Goal: Information Seeking & Learning: Check status

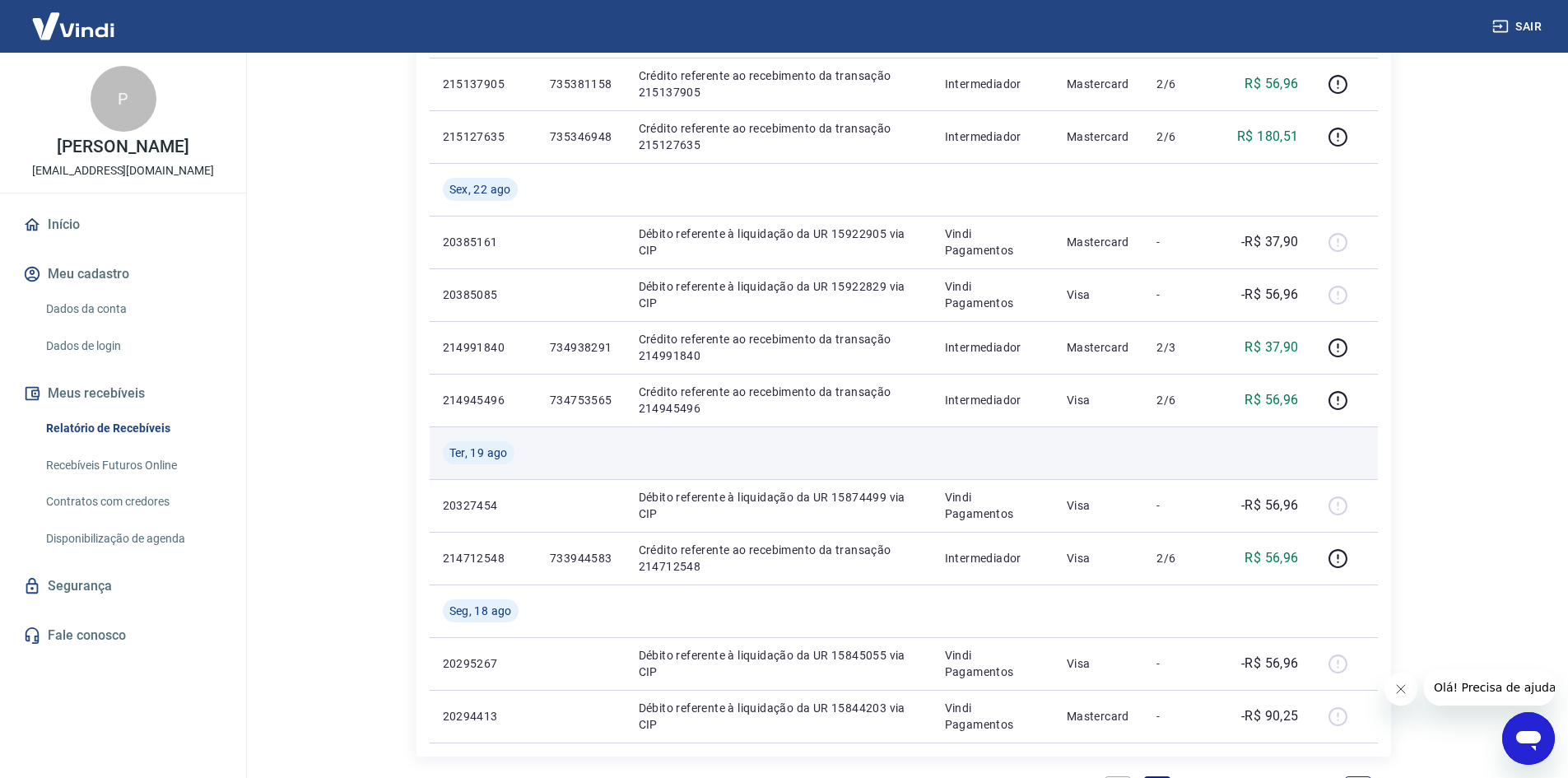
scroll to position [987, 0]
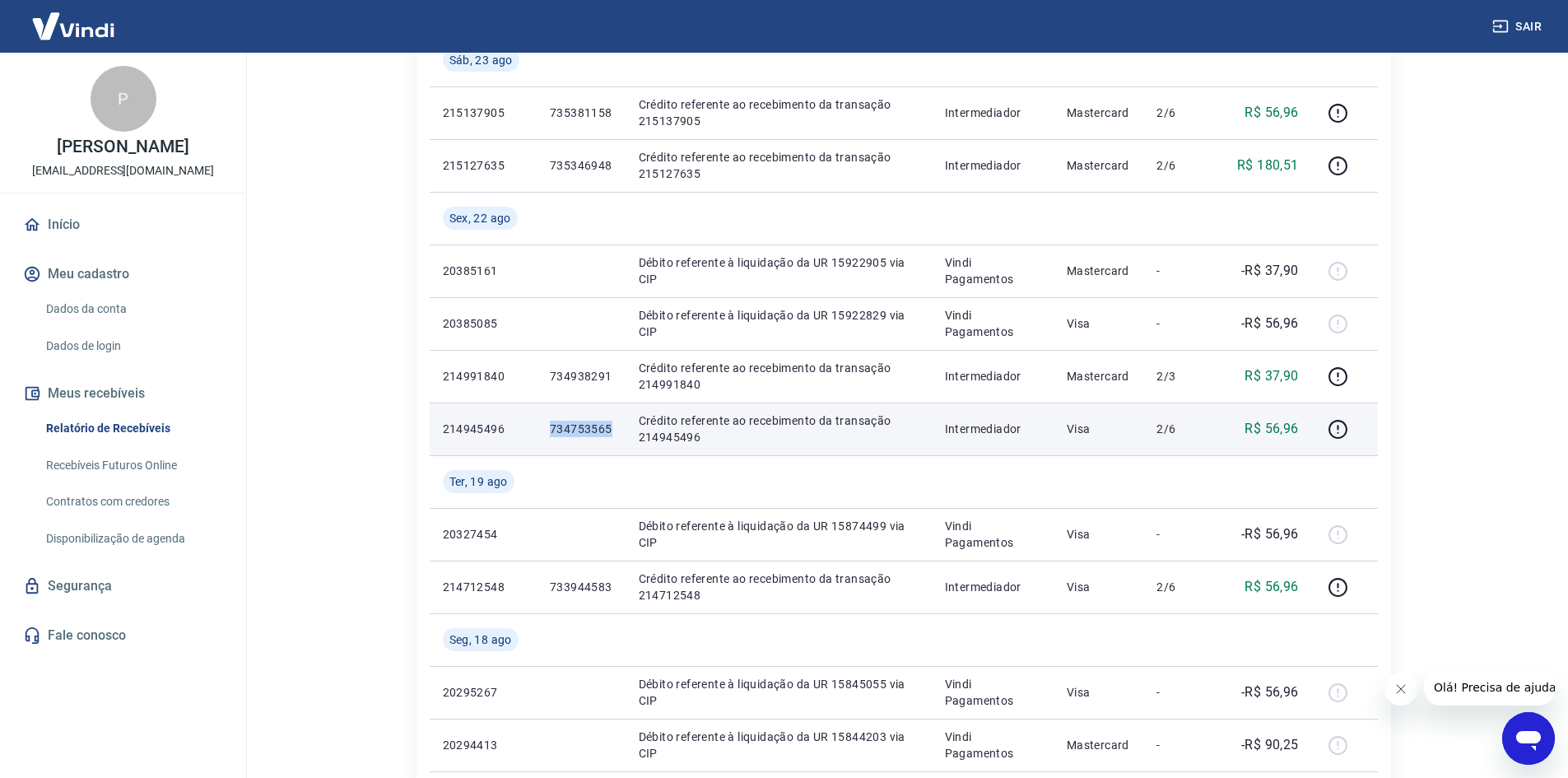
drag, startPoint x: 612, startPoint y: 432, endPoint x: 537, endPoint y: 428, distance: 75.1
click at [537, 428] on td "734753565" at bounding box center [580, 429] width 89 height 53
copy p "734753565"
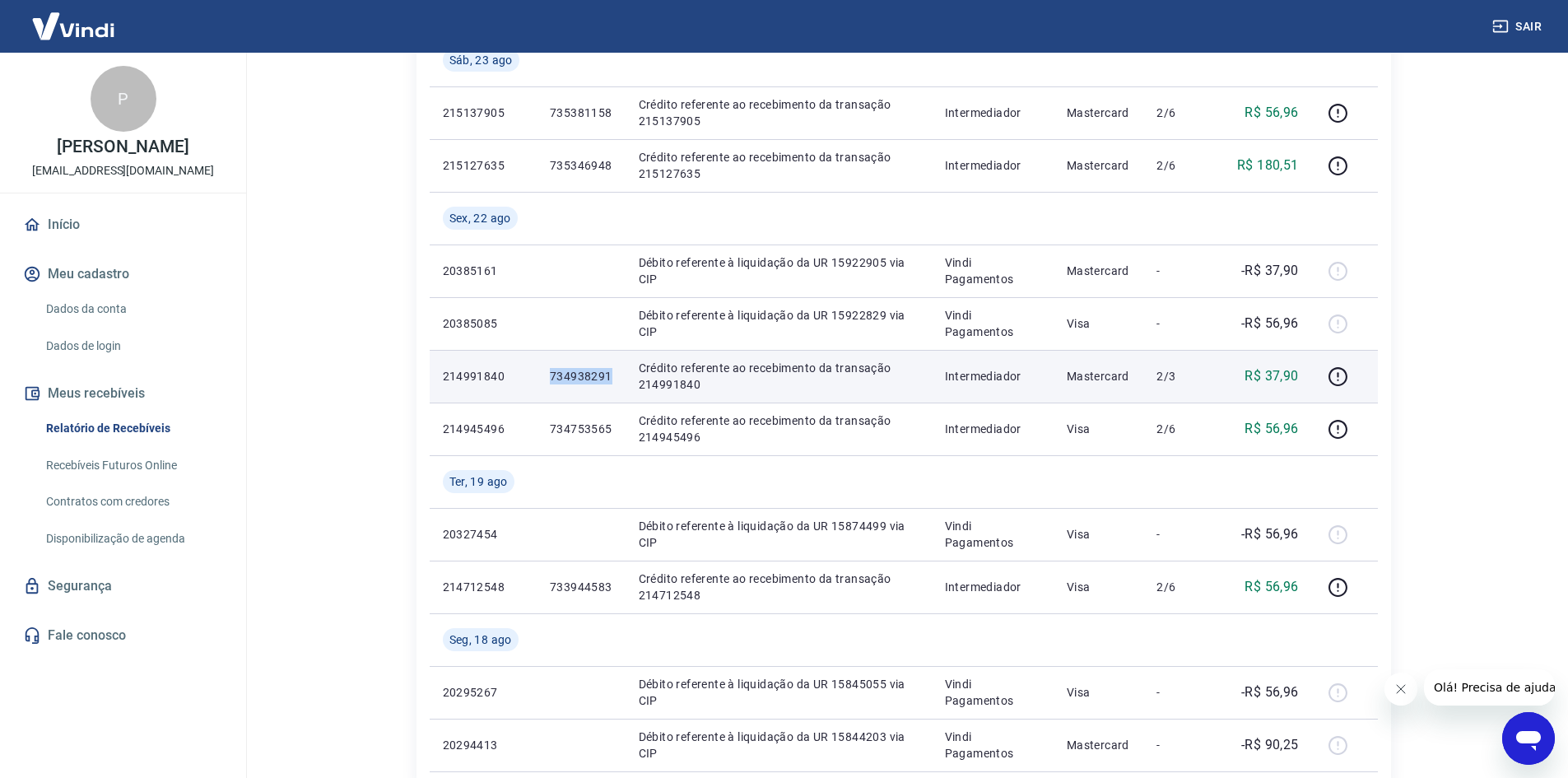
drag, startPoint x: 621, startPoint y: 377, endPoint x: 546, endPoint y: 373, distance: 75.1
click at [546, 373] on td "734938291" at bounding box center [580, 377] width 89 height 53
copy p "734938291"
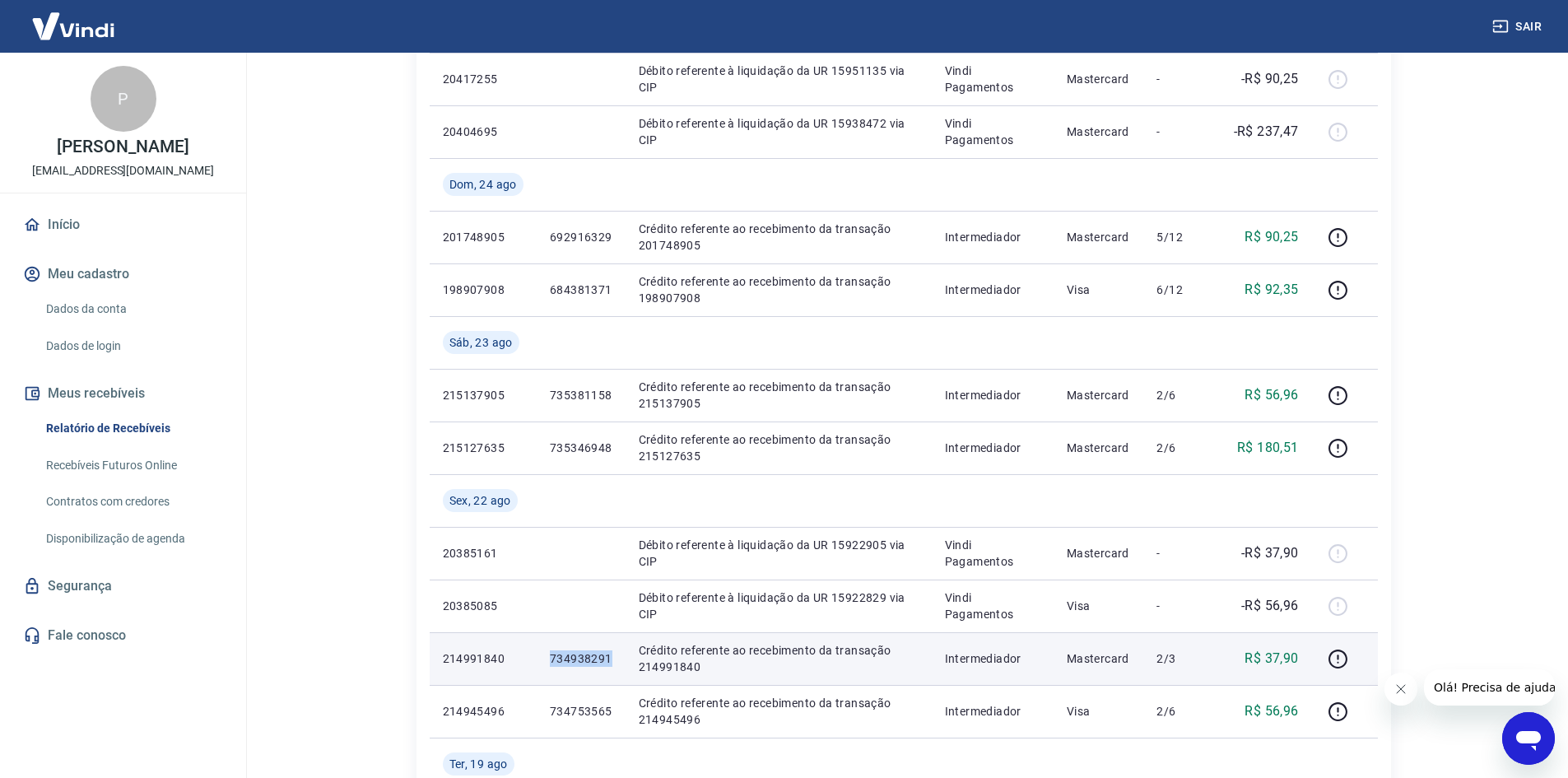
scroll to position [658, 0]
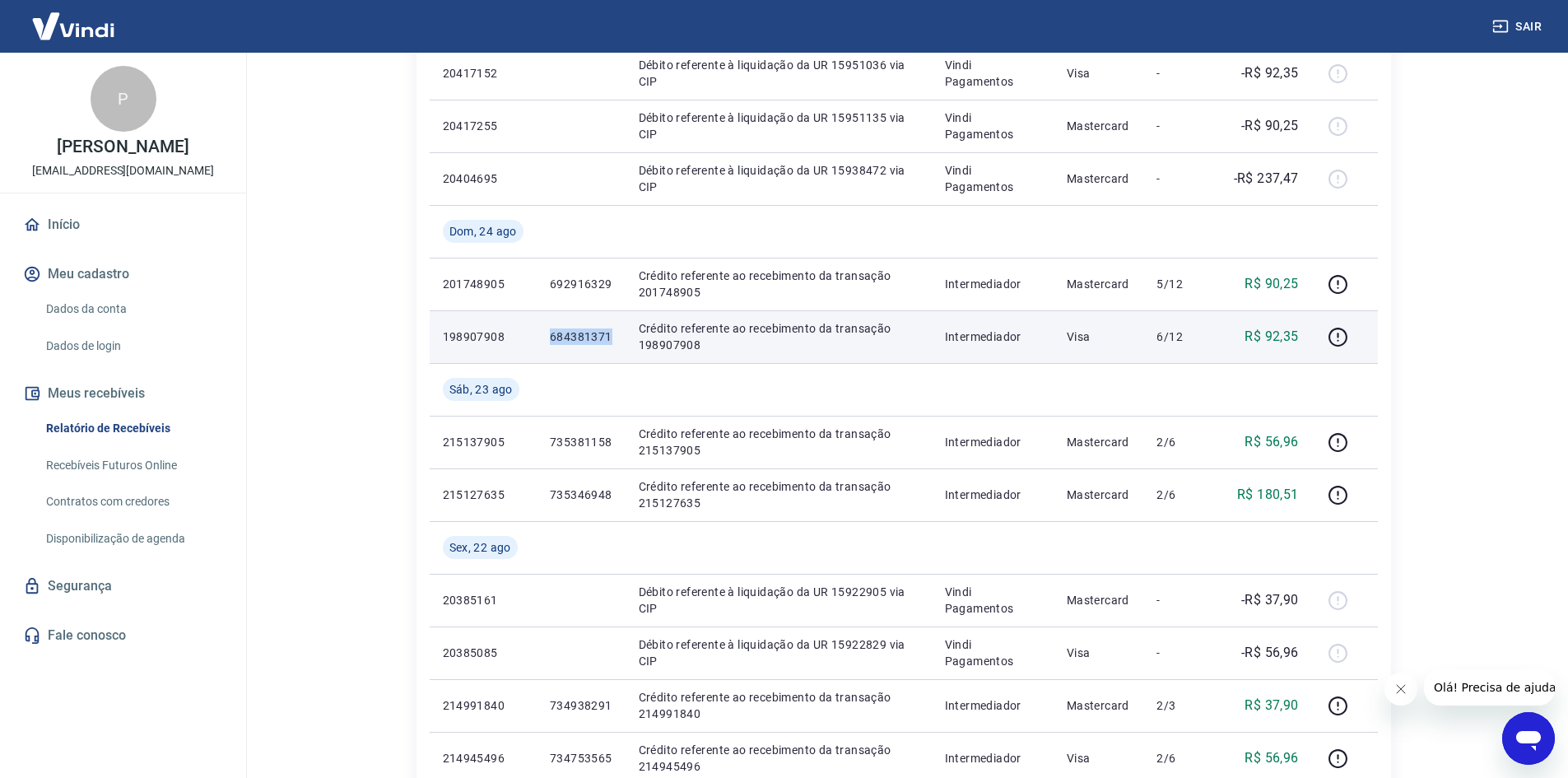
drag, startPoint x: 616, startPoint y: 336, endPoint x: 535, endPoint y: 340, distance: 81.1
click at [535, 340] on tr "198907908 684381371 Crédito referente ao recebimento da transação 198907908 Int…" at bounding box center [903, 337] width 948 height 53
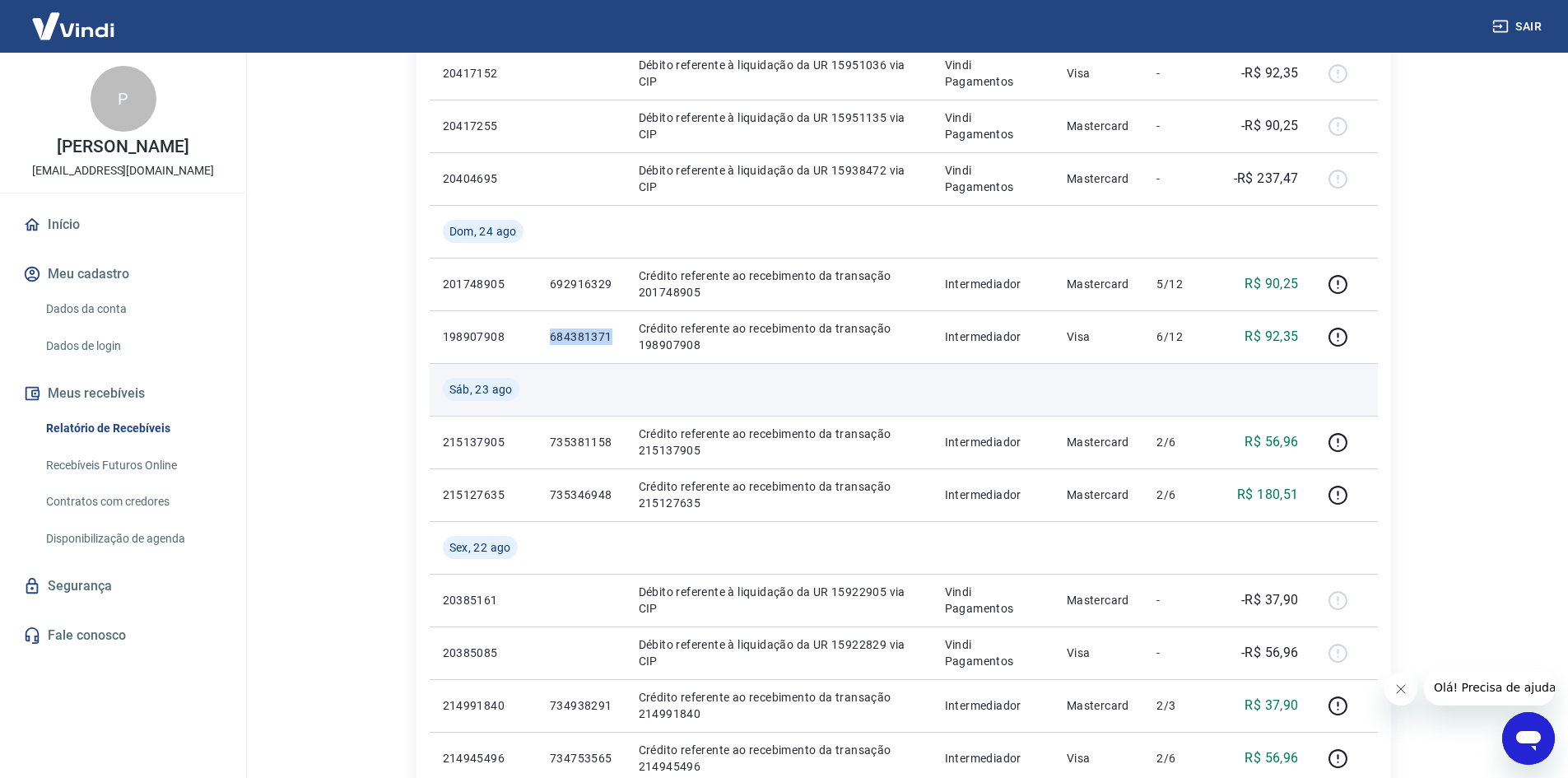
copy tr "684381371"
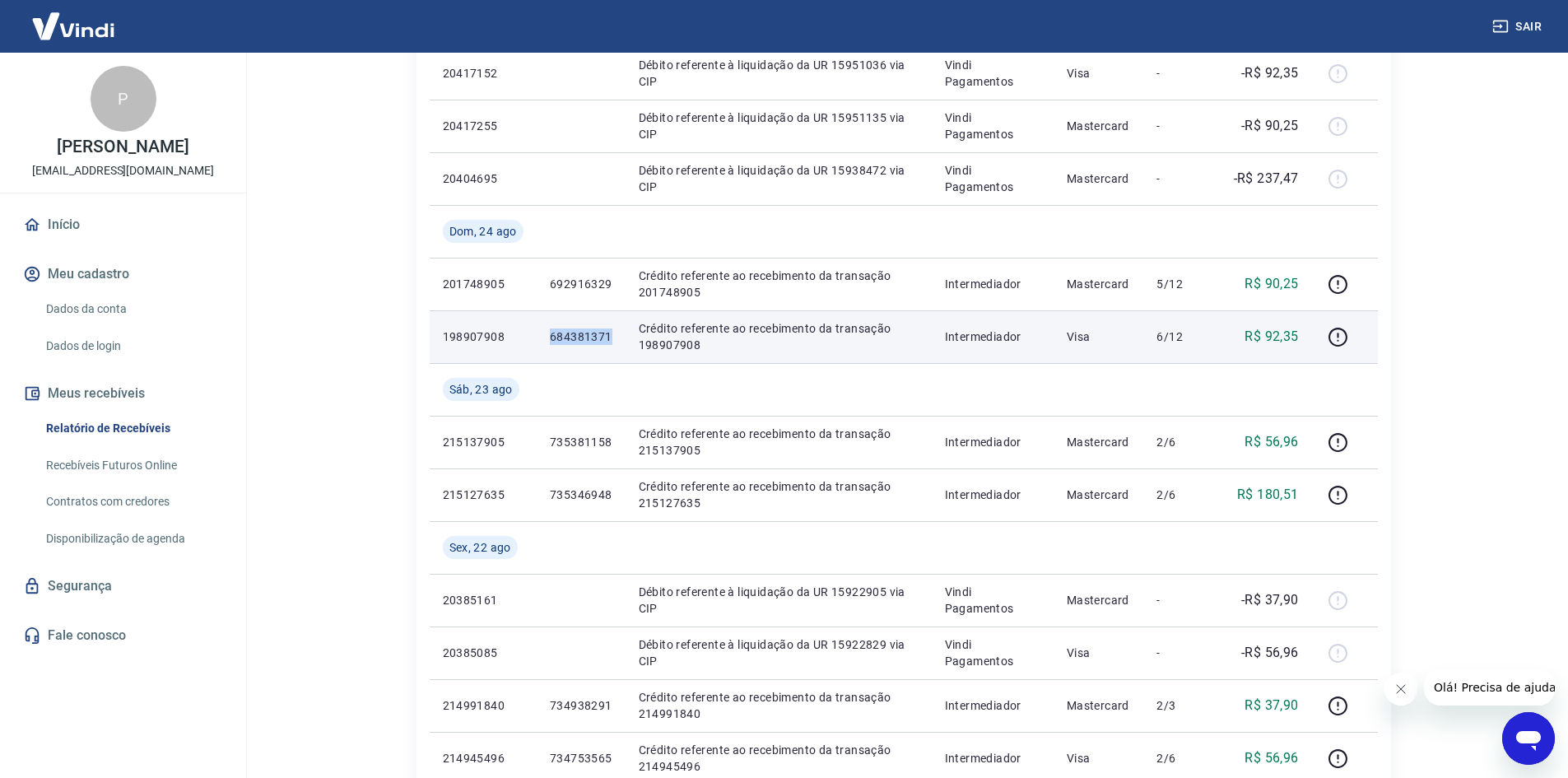
click at [585, 332] on p "684381371" at bounding box center [581, 337] width 63 height 17
drag, startPoint x: 610, startPoint y: 337, endPoint x: 539, endPoint y: 339, distance: 71.0
click at [539, 338] on td "684381371" at bounding box center [580, 337] width 89 height 53
copy p "684381371"
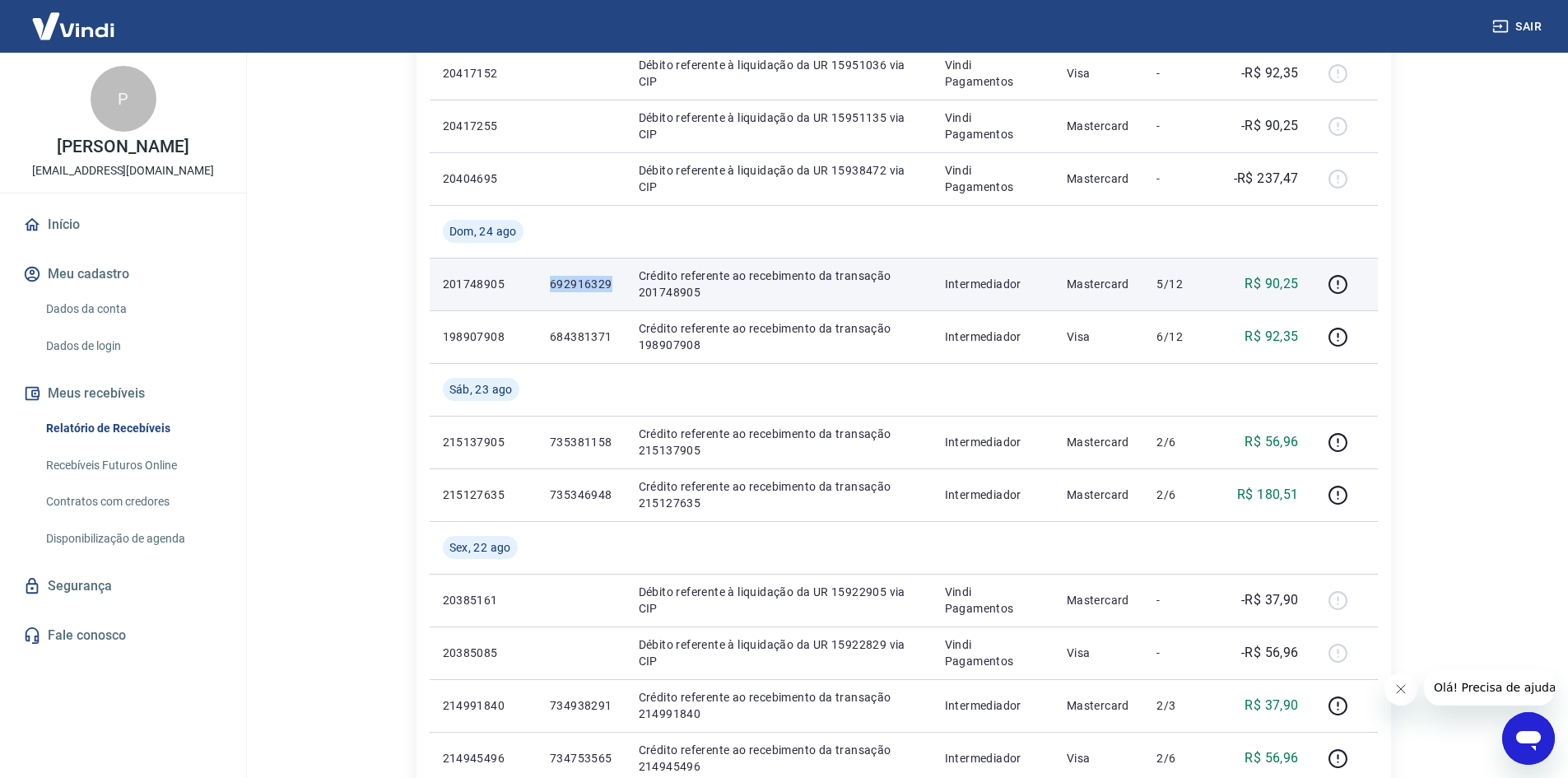
drag, startPoint x: 622, startPoint y: 281, endPoint x: 545, endPoint y: 285, distance: 77.1
click at [546, 285] on td "692916329" at bounding box center [580, 284] width 89 height 53
copy p "692916329"
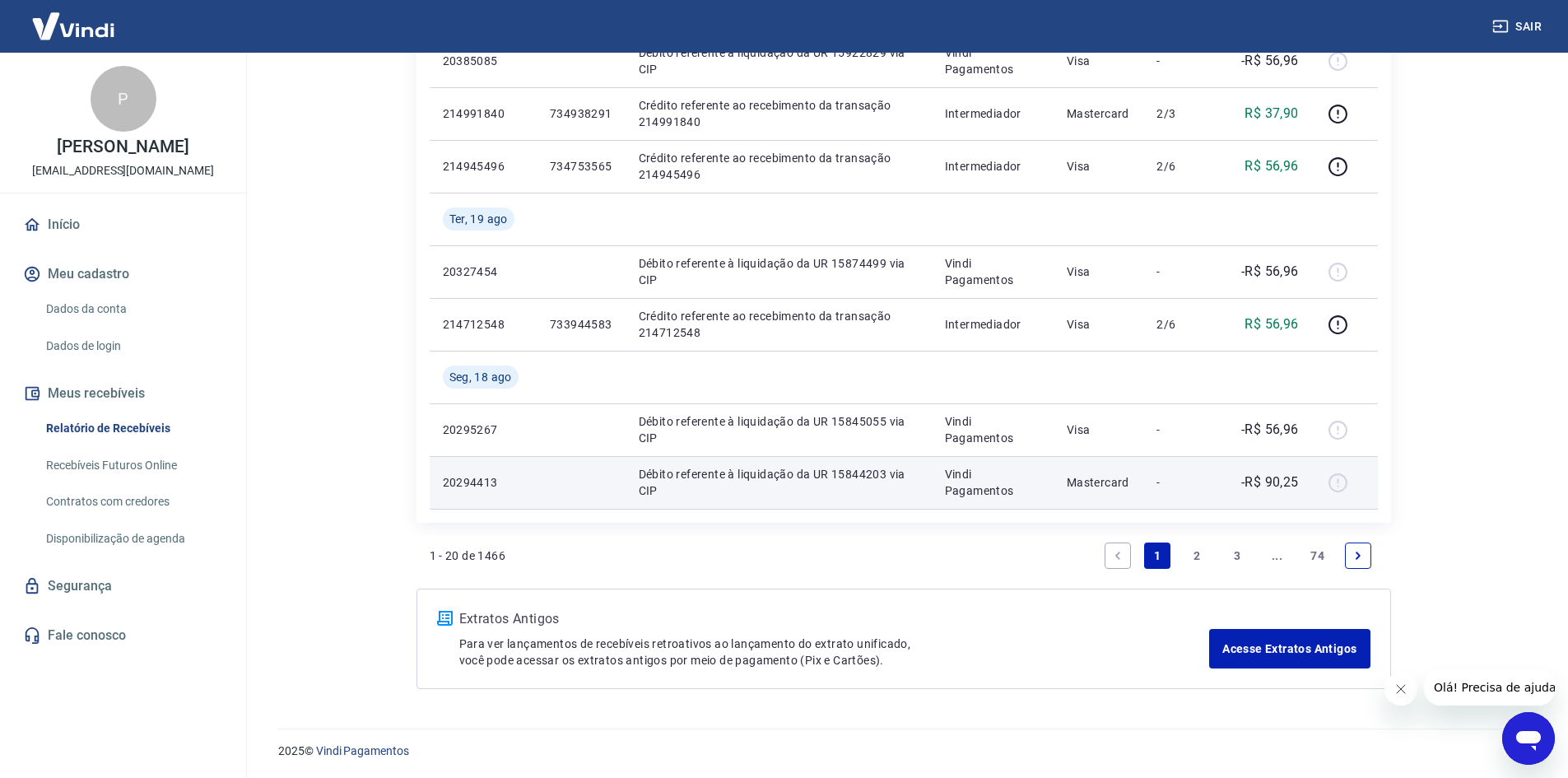
scroll to position [1251, 0]
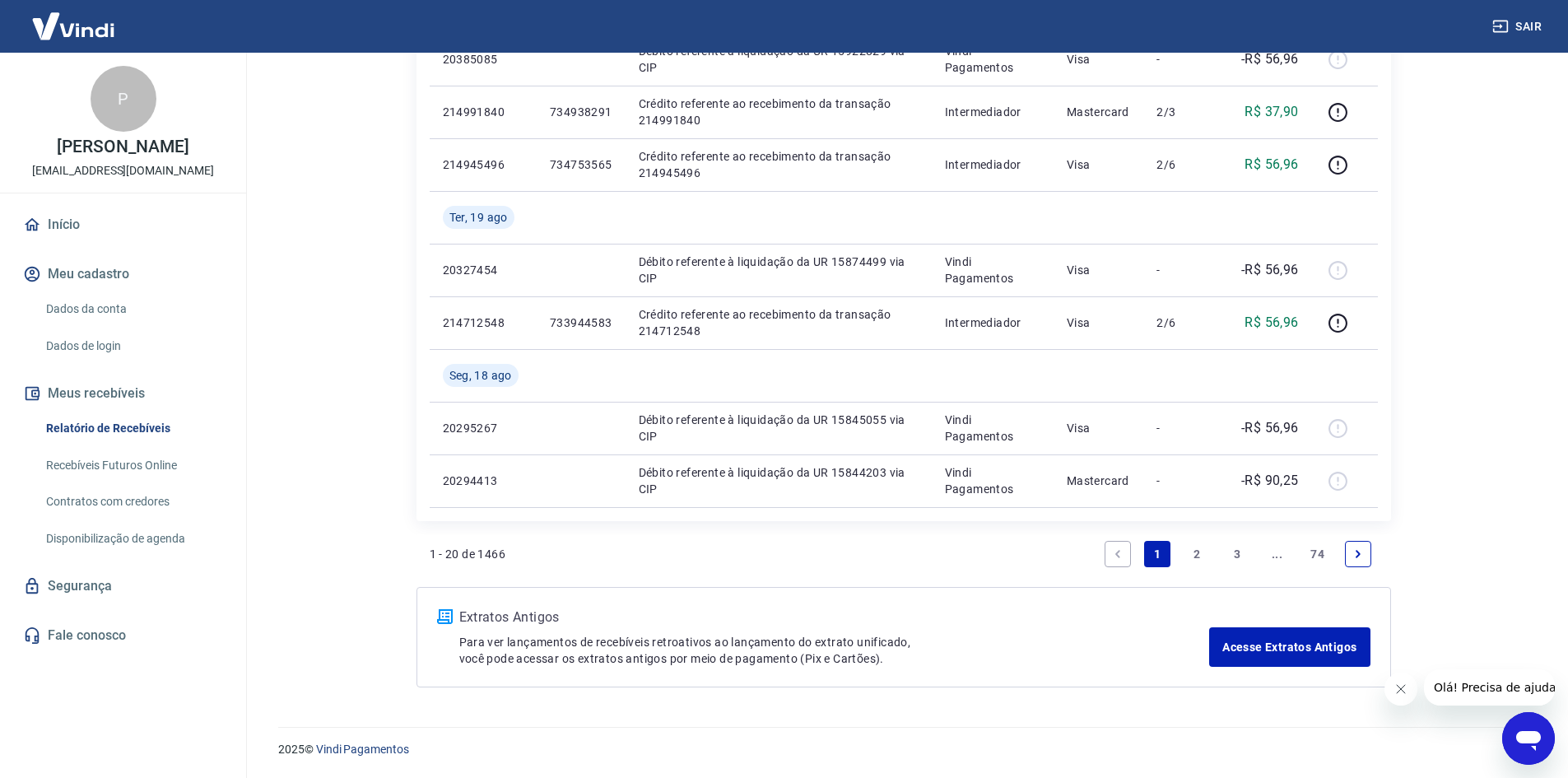
click at [1200, 550] on link "2" at bounding box center [1198, 554] width 26 height 26
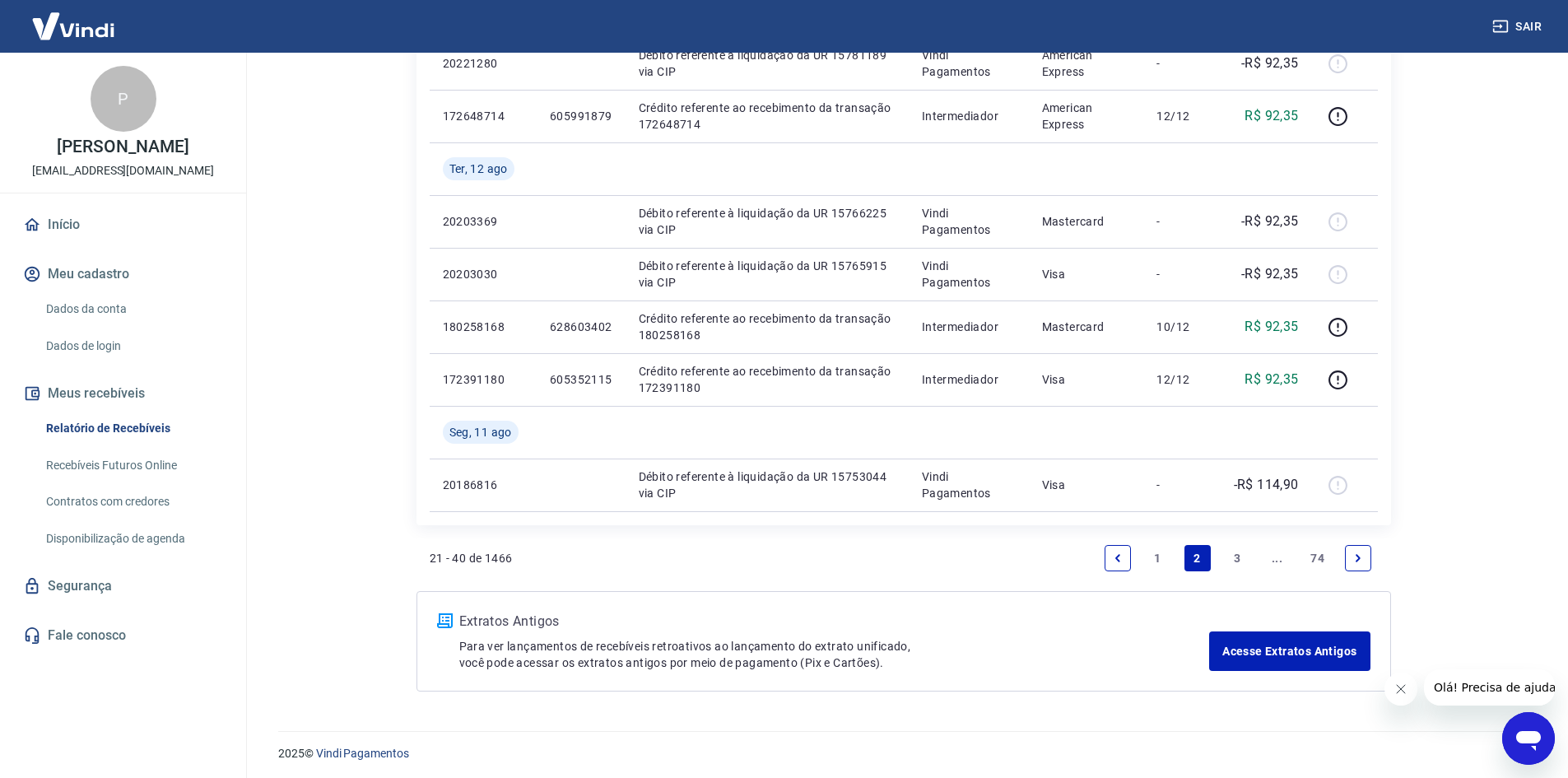
scroll to position [1304, 0]
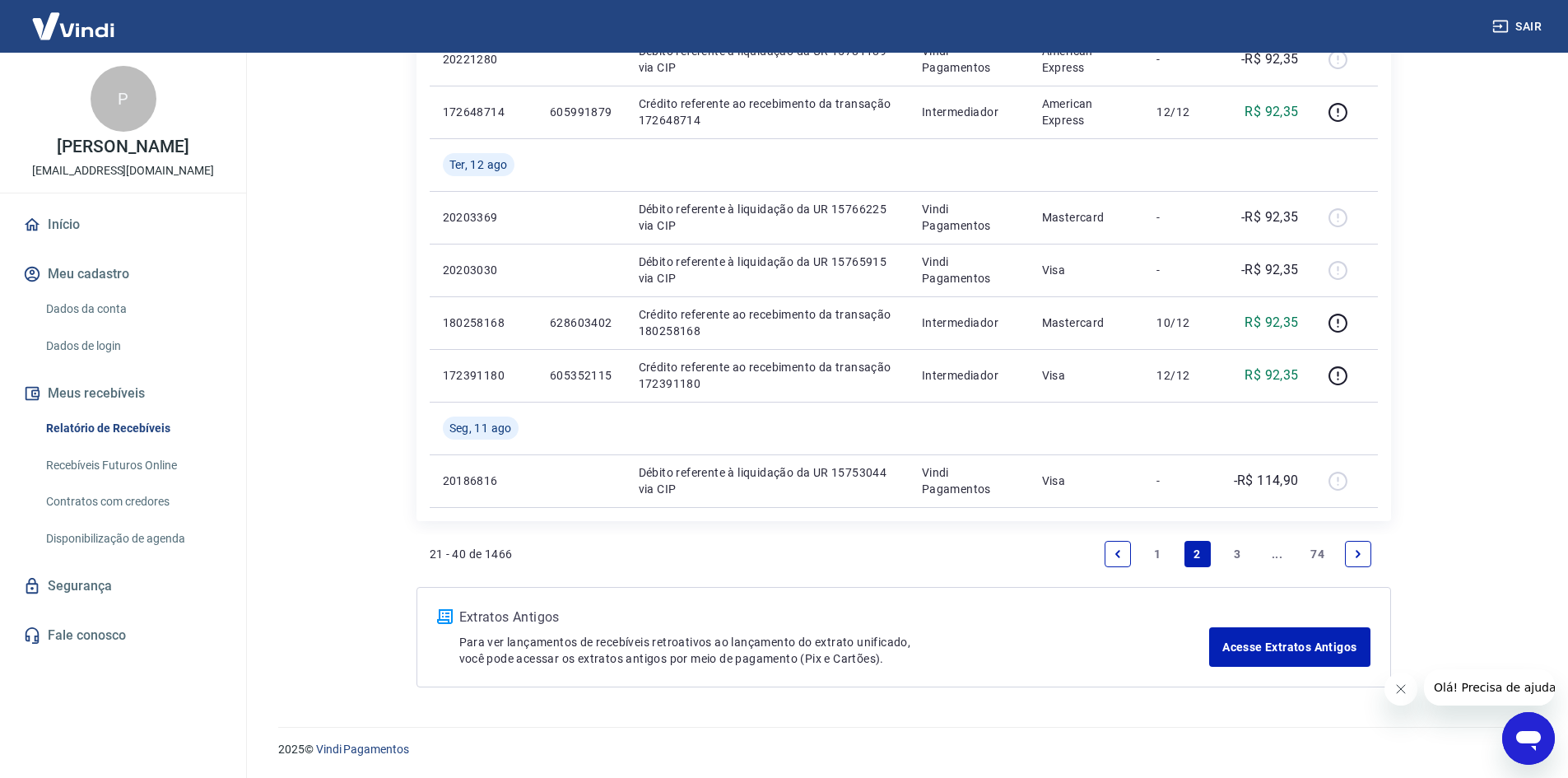
click at [1161, 549] on link "1" at bounding box center [1157, 554] width 26 height 26
